Goal: Task Accomplishment & Management: Use online tool/utility

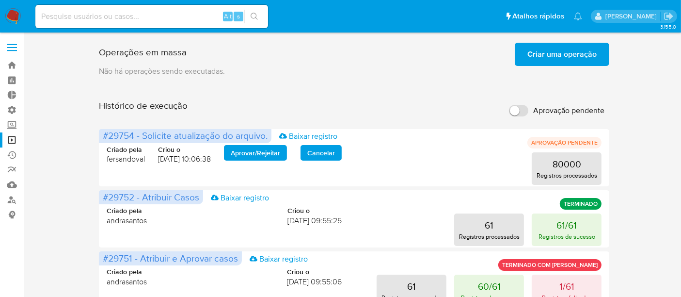
click at [555, 53] on span "Criar uma operação" at bounding box center [562, 54] width 69 height 21
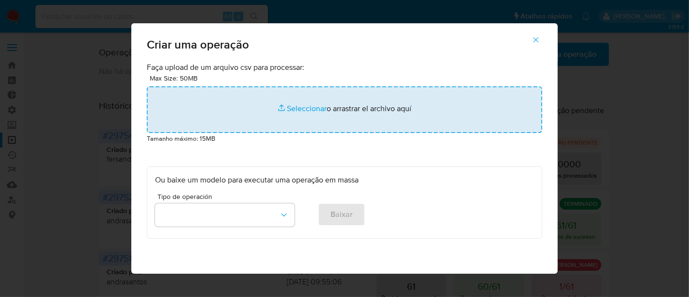
click at [310, 107] on input "file" at bounding box center [345, 109] width 396 height 47
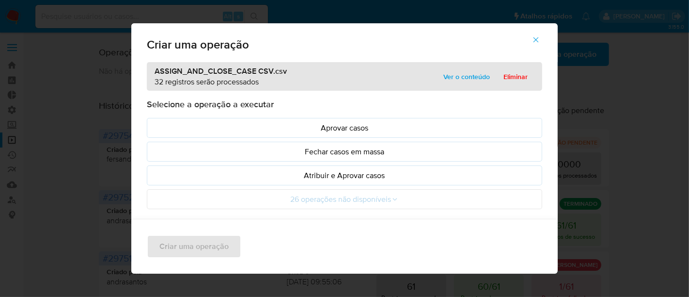
click at [468, 76] on span "Ver o conteúdo" at bounding box center [467, 77] width 47 height 14
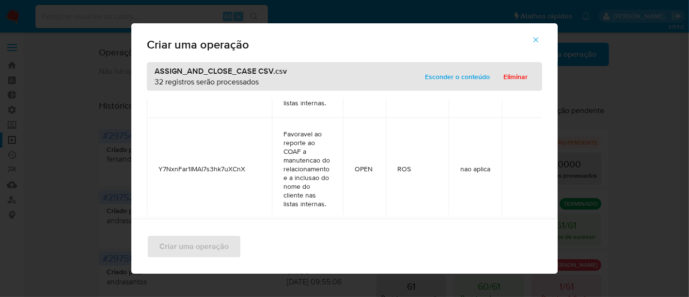
scroll to position [3011, 0]
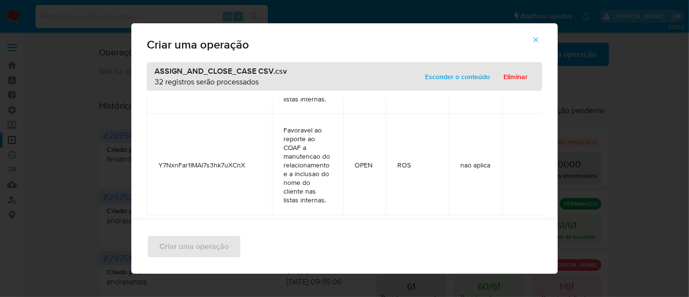
click at [460, 79] on span "Esconder o conteúdo" at bounding box center [457, 77] width 65 height 14
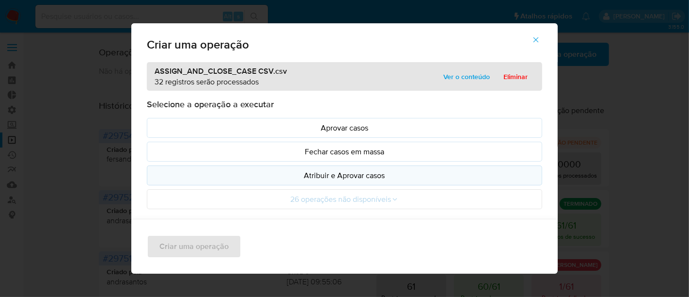
click at [332, 176] on p "Atribuir e Aprovar casos" at bounding box center [344, 175] width 379 height 11
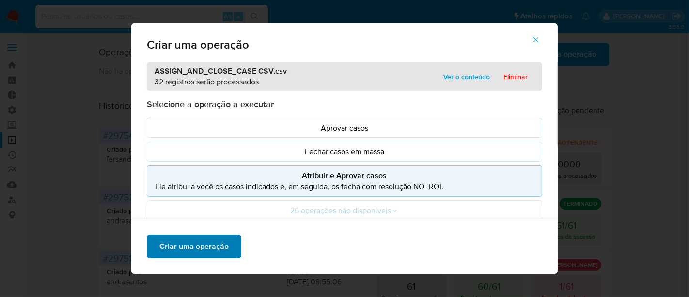
click at [228, 241] on button "Criar uma operação" at bounding box center [194, 246] width 95 height 23
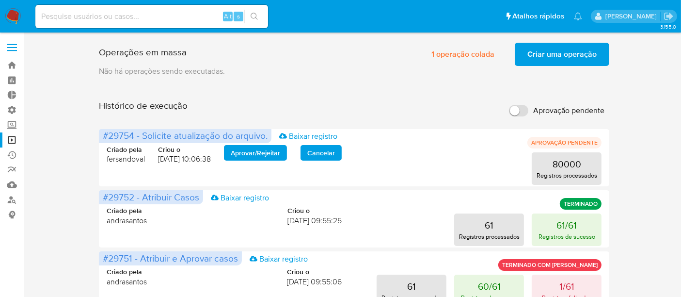
click at [557, 54] on span "Criar uma operação" at bounding box center [562, 54] width 69 height 21
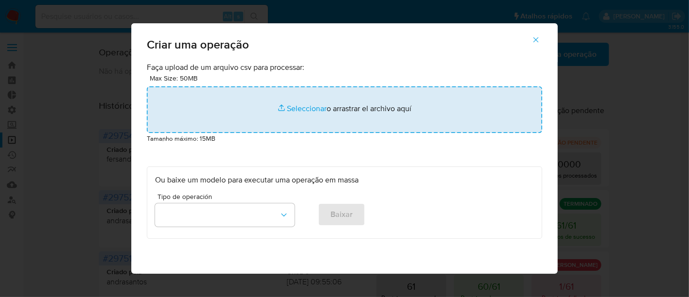
click at [303, 112] on input "file" at bounding box center [345, 109] width 396 height 47
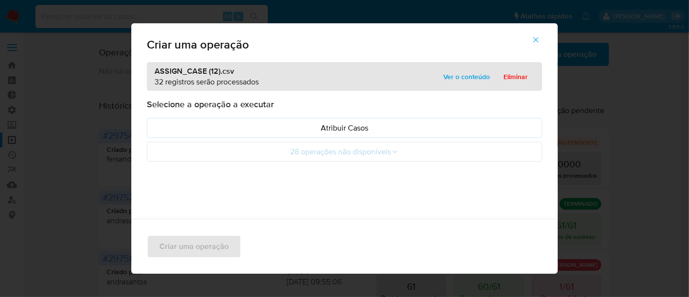
click at [471, 80] on span "Ver o conteúdo" at bounding box center [467, 77] width 47 height 14
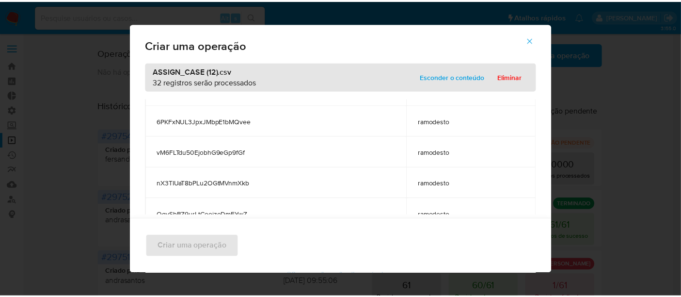
scroll to position [900, 0]
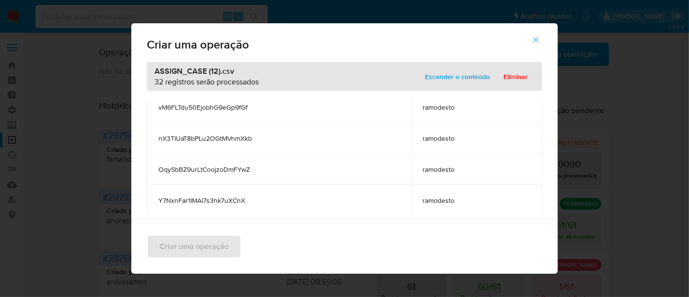
click at [461, 80] on span "Esconder o conteúdo" at bounding box center [457, 77] width 65 height 14
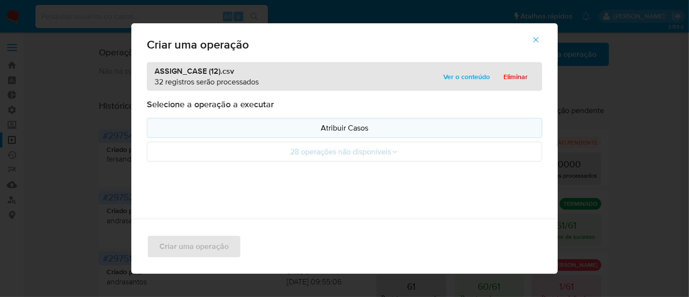
click at [326, 131] on p "Atribuir Casos" at bounding box center [344, 127] width 379 height 11
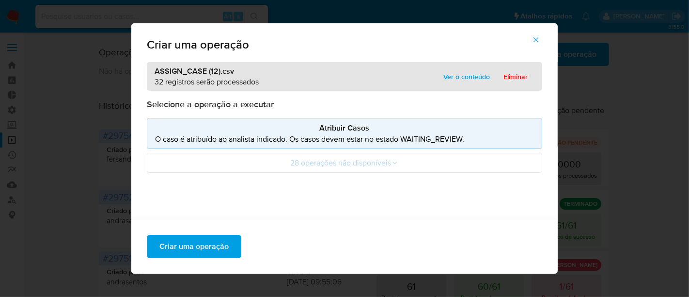
click at [479, 75] on span "Ver o conteúdo" at bounding box center [467, 77] width 47 height 14
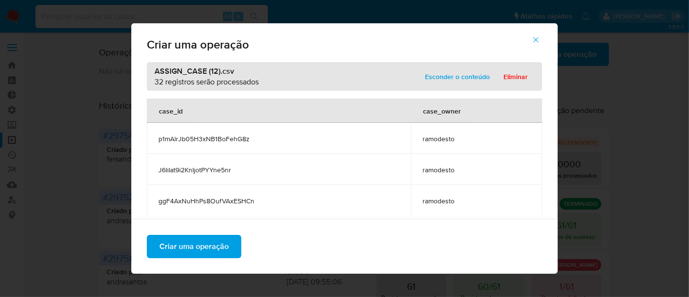
click at [479, 75] on span "Esconder o conteúdo" at bounding box center [457, 77] width 65 height 14
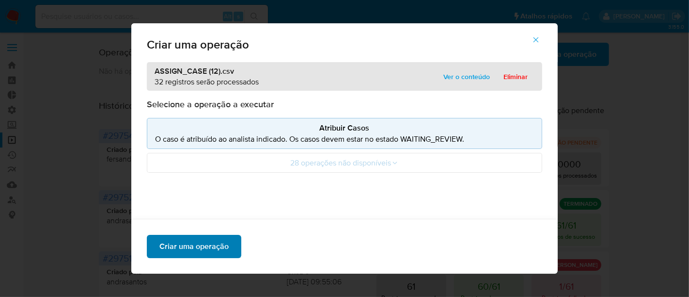
click at [213, 246] on span "Criar uma operação" at bounding box center [194, 246] width 69 height 21
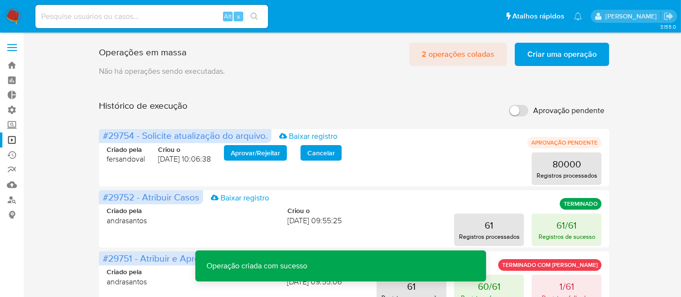
click at [475, 54] on span "2 operações coladas" at bounding box center [458, 54] width 73 height 21
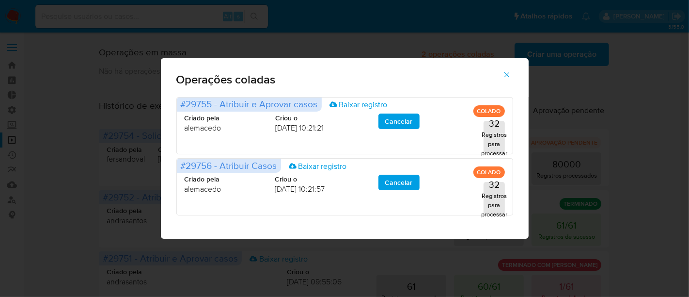
click at [506, 77] on icon "button" at bounding box center [507, 74] width 9 height 9
